Goal: Information Seeking & Learning: Understand process/instructions

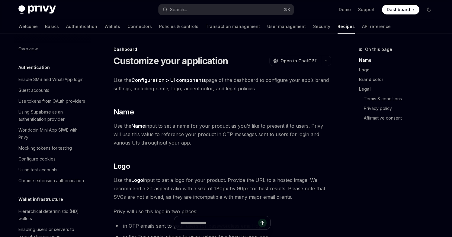
scroll to position [398, 0]
